Goal: Information Seeking & Learning: Learn about a topic

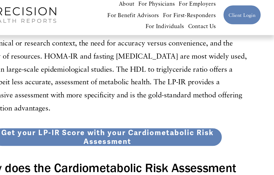
scroll to position [910, 0]
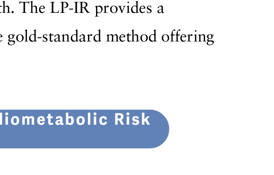
click at [22, 147] on h2 "Why does the Cardiometabolic Risk Assessment from Precision Health Reports excl…" at bounding box center [137, 167] width 231 height 40
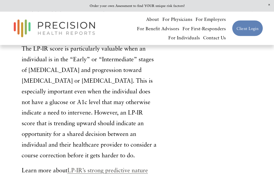
scroll to position [1115, 0]
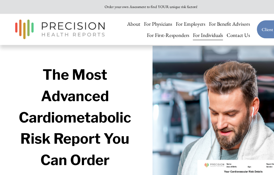
scroll to position [31, 0]
